Goal: Information Seeking & Learning: Learn about a topic

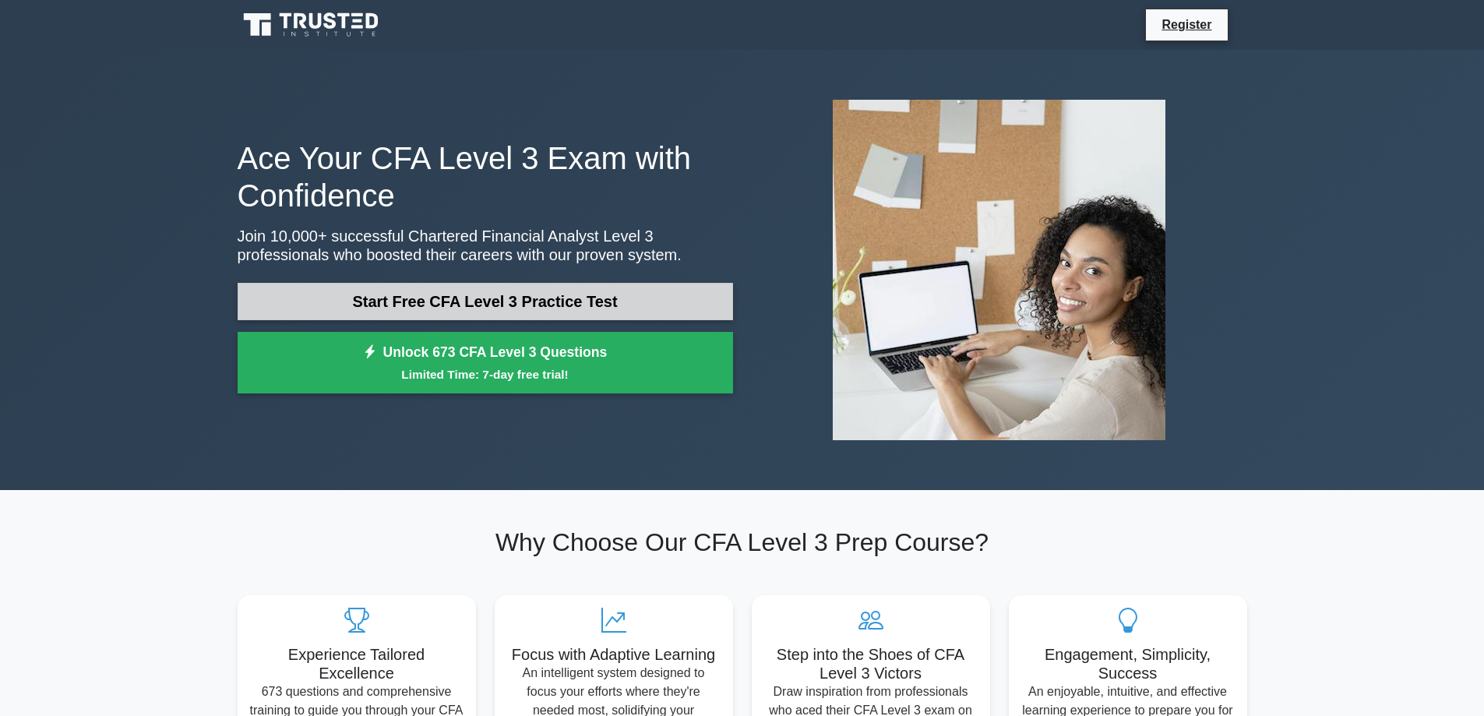
click at [559, 294] on link "Start Free CFA Level 3 Practice Test" at bounding box center [485, 301] width 495 height 37
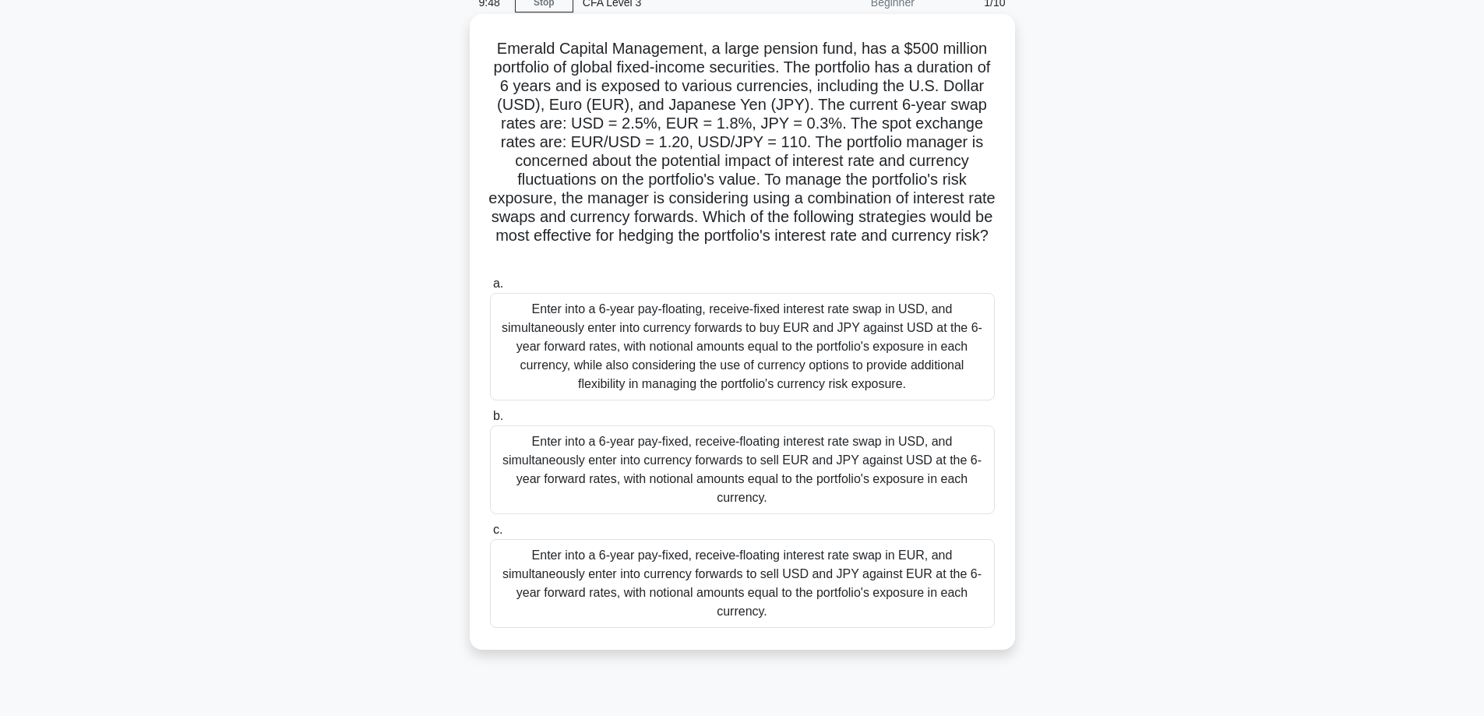
scroll to position [125, 0]
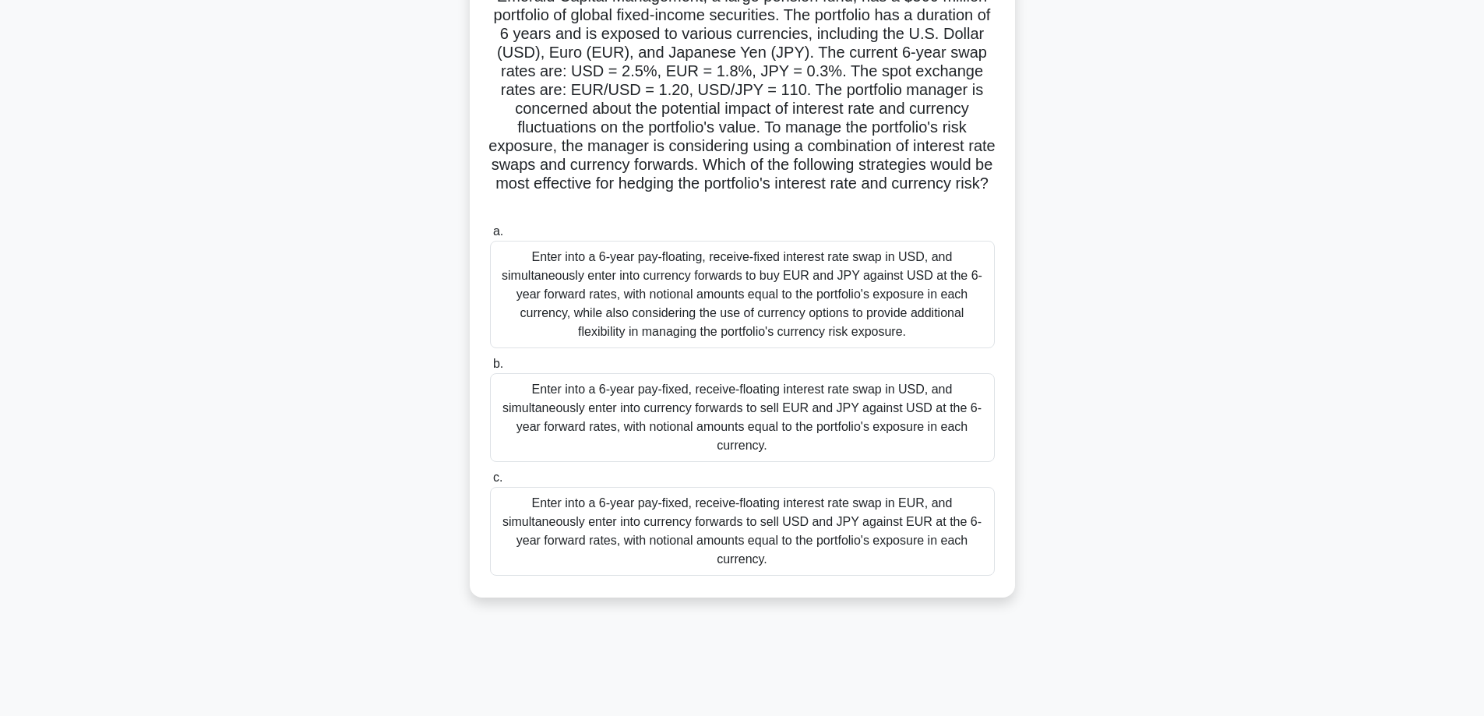
click at [546, 287] on div "Enter into a 6-year pay-floating, receive-fixed interest rate swap in USD, and …" at bounding box center [742, 295] width 505 height 108
click at [490, 237] on input "a. Enter into a 6-year pay-floating, receive-fixed interest rate swap in USD, a…" at bounding box center [490, 232] width 0 height 10
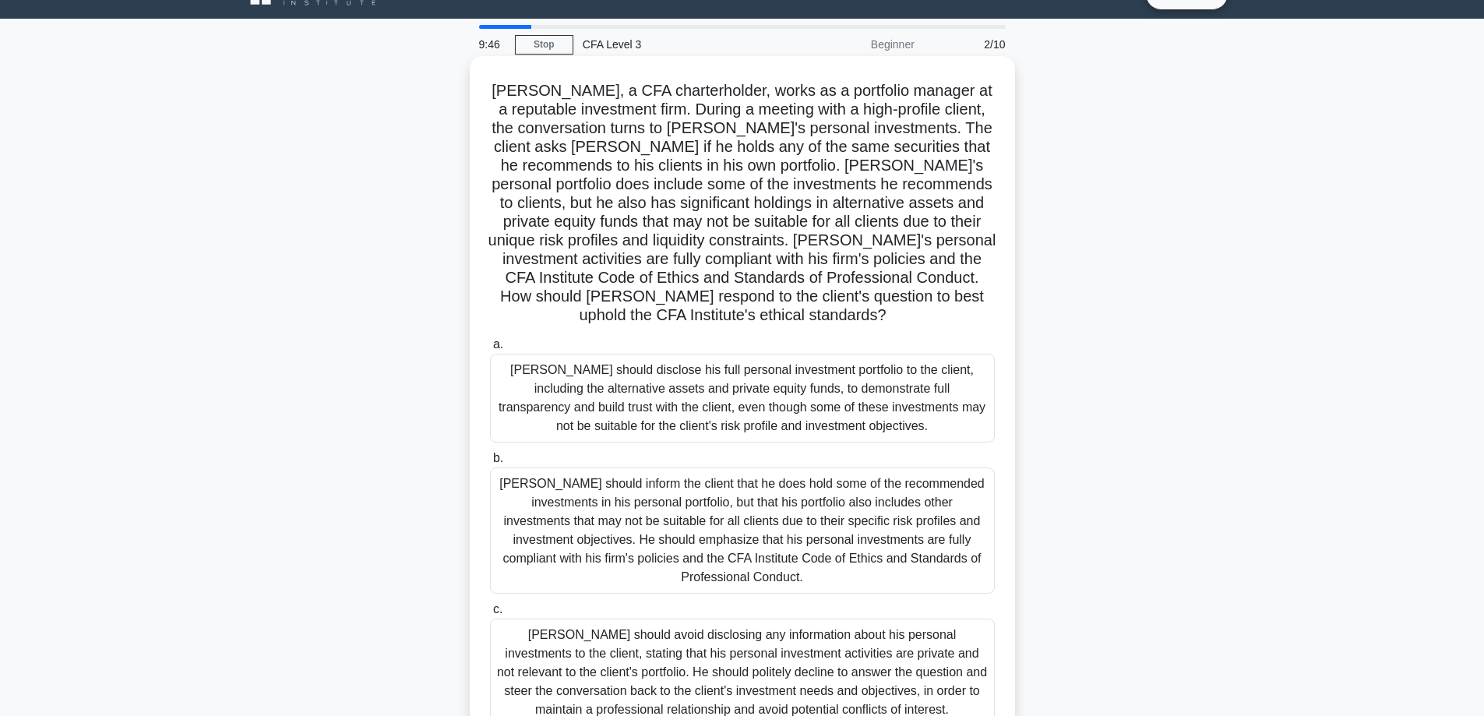
scroll to position [0, 0]
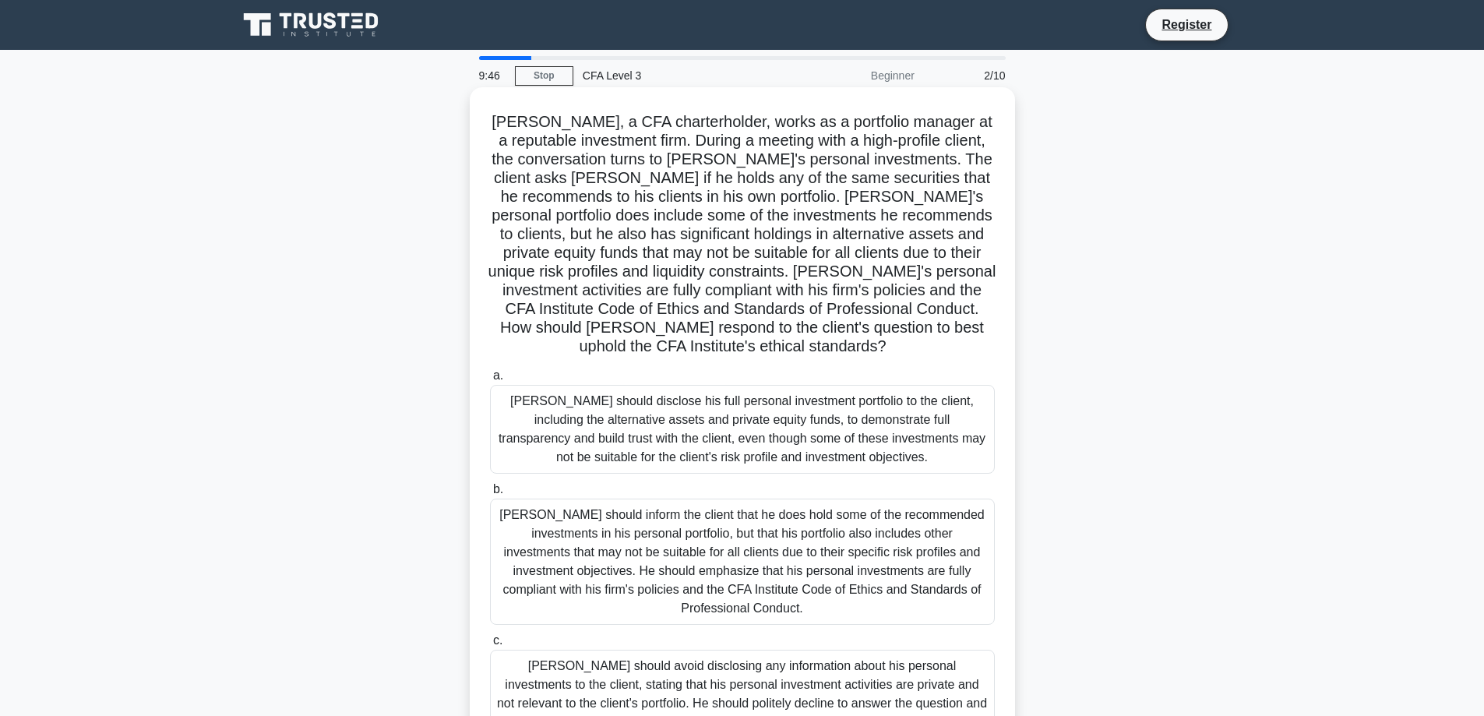
click at [551, 301] on h5 "[PERSON_NAME], a CFA charterholder, works as a portfolio manager at a reputable…" at bounding box center [742, 234] width 508 height 245
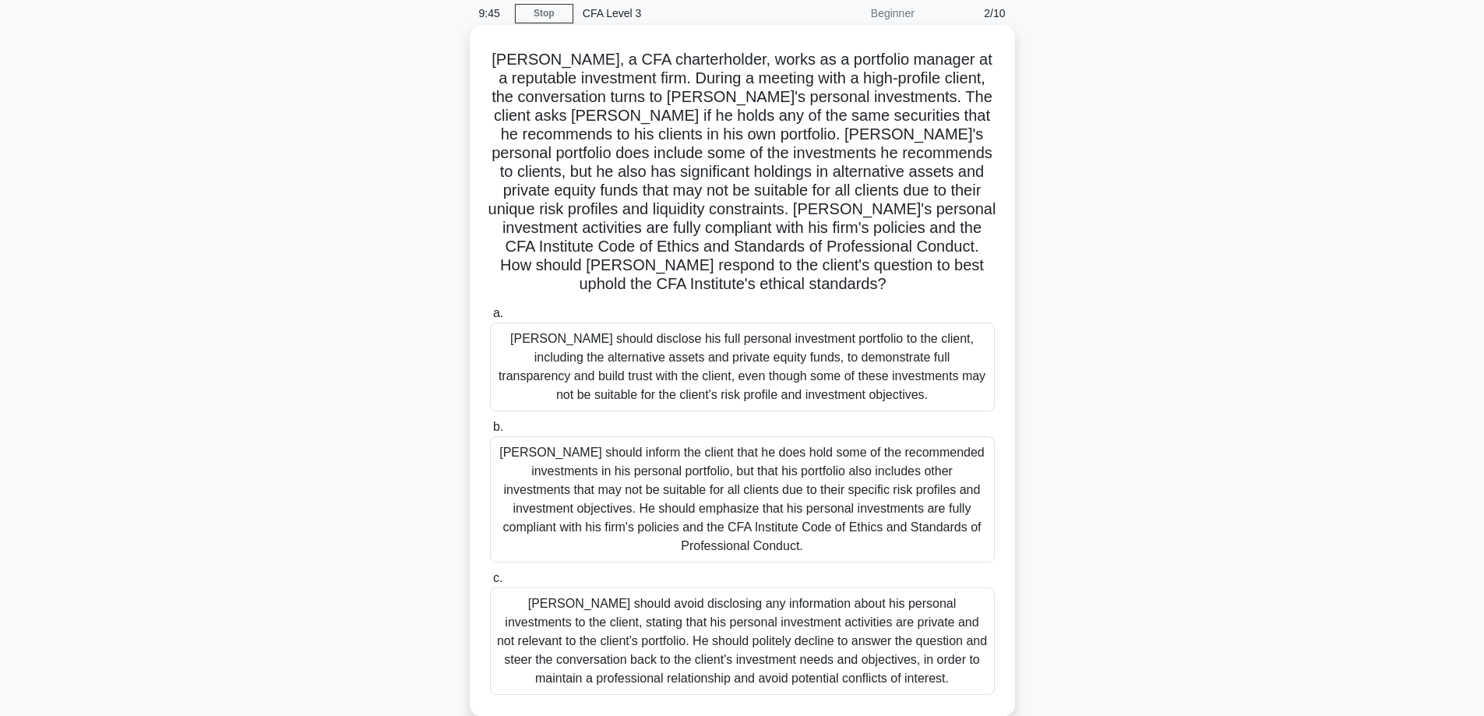
scroll to position [125, 0]
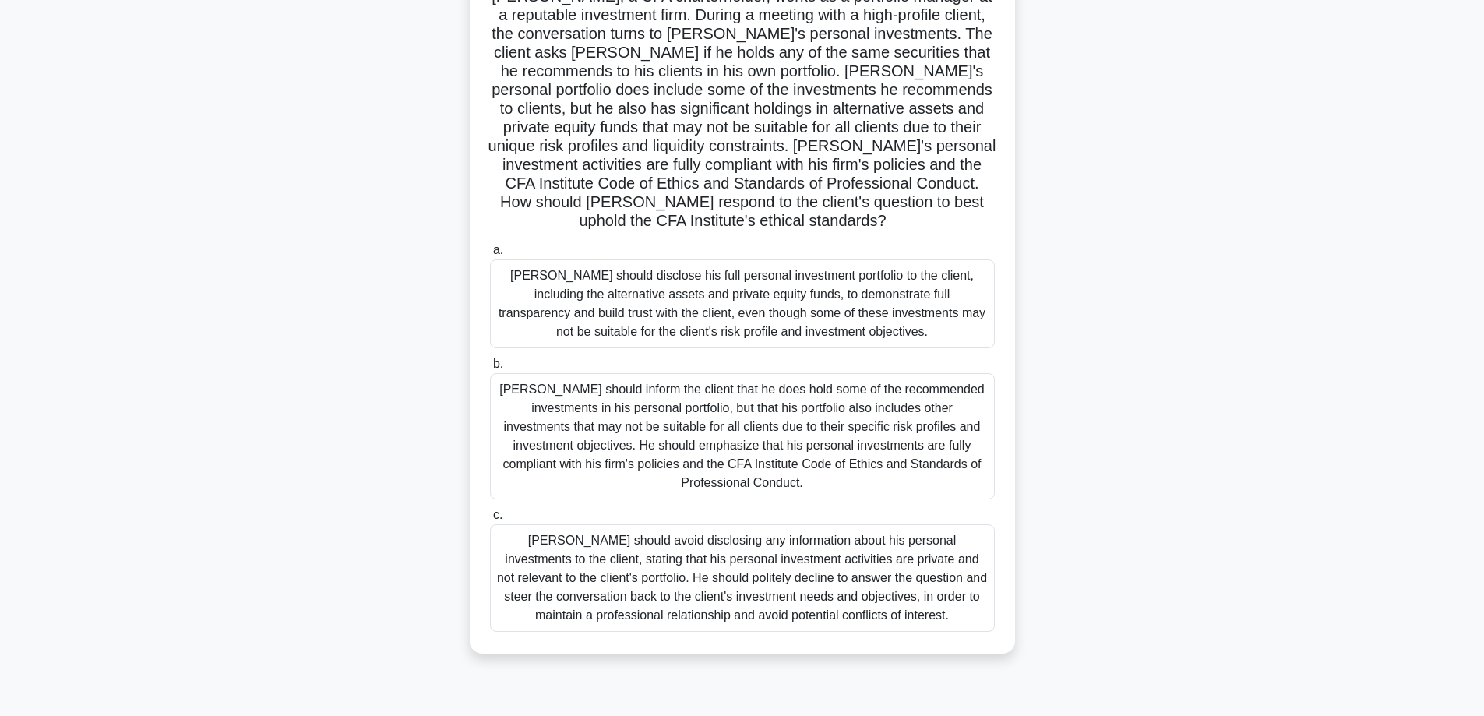
click at [752, 573] on div "[PERSON_NAME] should avoid disclosing any information about his personal invest…" at bounding box center [742, 578] width 505 height 108
click at [490, 520] on input "c. [PERSON_NAME] should avoid disclosing any information about his personal inv…" at bounding box center [490, 515] width 0 height 10
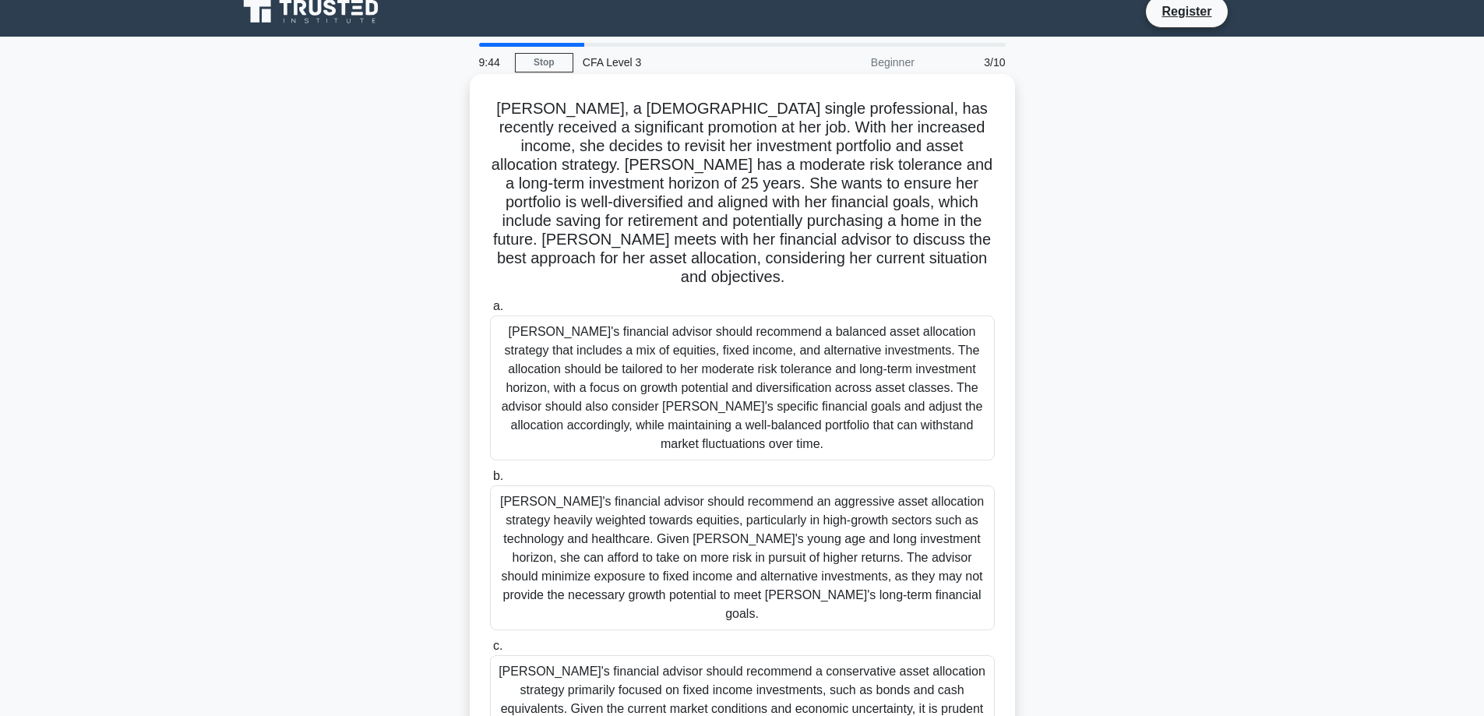
scroll to position [0, 0]
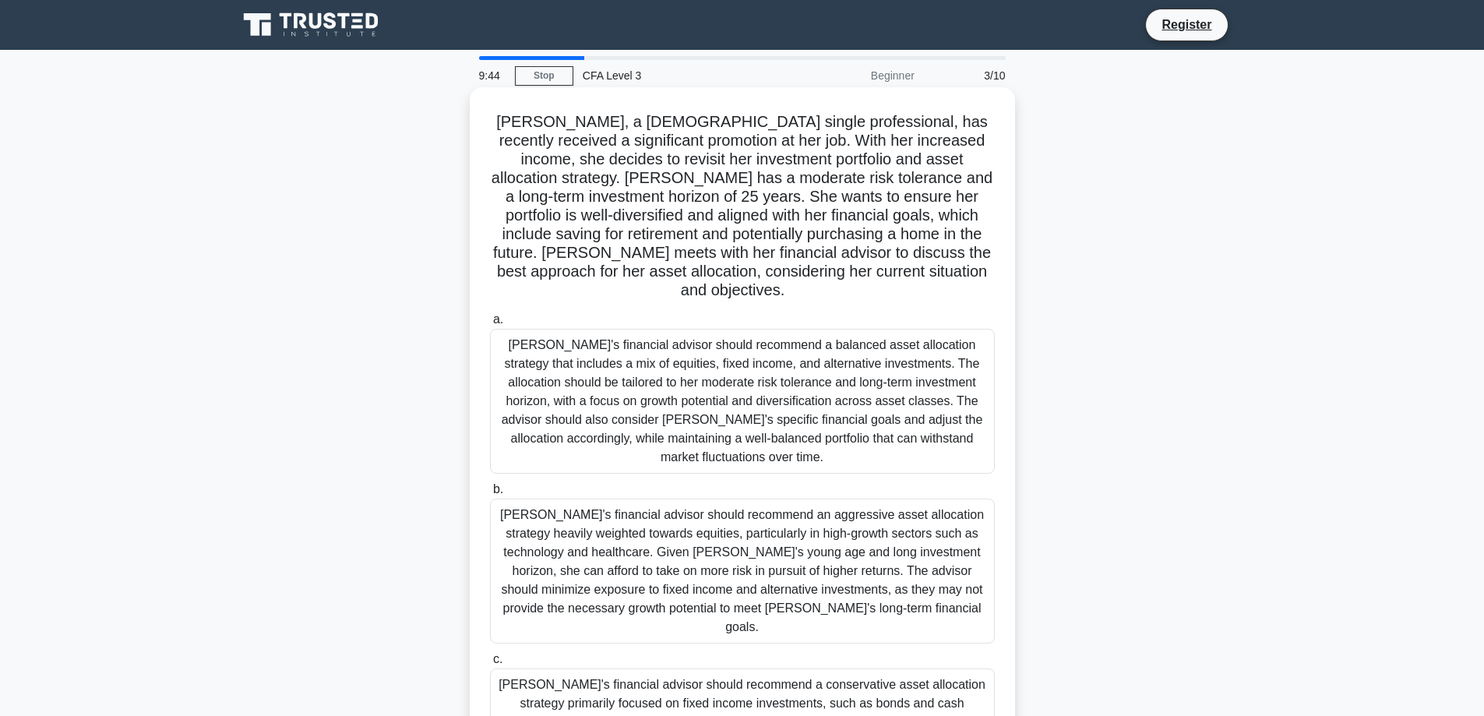
click at [734, 572] on div "[PERSON_NAME]'s financial advisor should recommend an aggressive asset allocati…" at bounding box center [742, 571] width 505 height 145
click at [490, 495] on input "b. [PERSON_NAME]'s financial advisor should recommend an aggressive asset alloc…" at bounding box center [490, 490] width 0 height 10
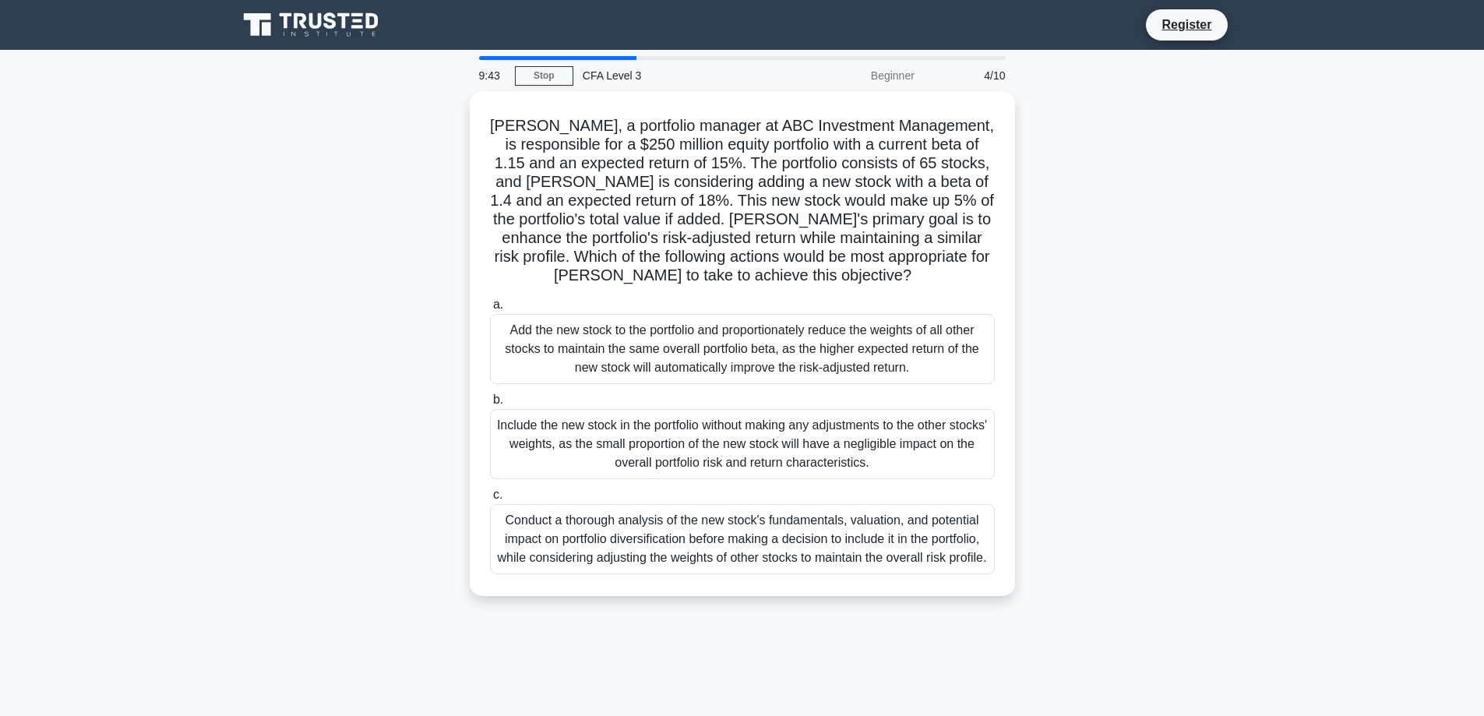
click at [733, 571] on div "Conduct a thorough analysis of the new stock's fundamentals, valuation, and pot…" at bounding box center [742, 539] width 505 height 70
click at [490, 500] on input "c. Conduct a thorough analysis of the new stock's fundamentals, valuation, and …" at bounding box center [490, 495] width 0 height 10
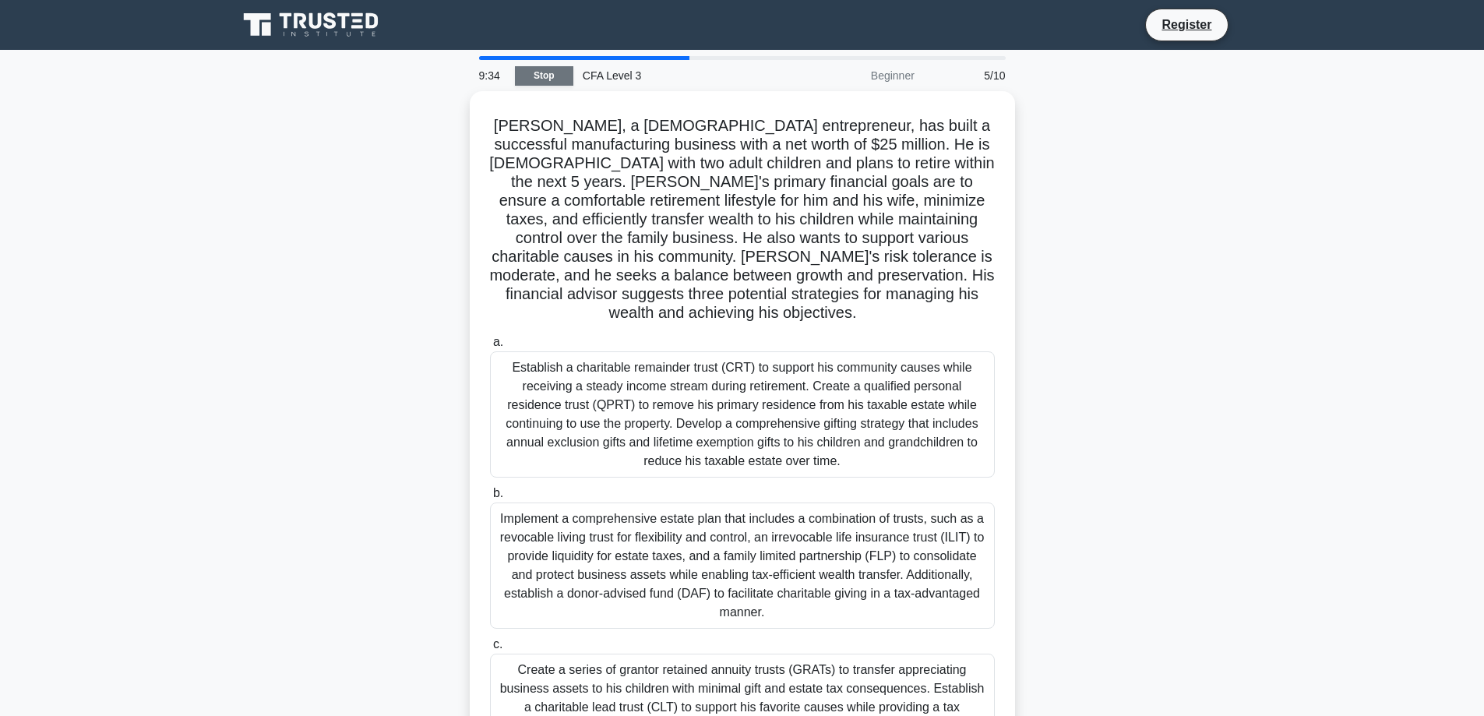
click at [552, 78] on link "Stop" at bounding box center [544, 75] width 58 height 19
